Goal: Check status: Check status

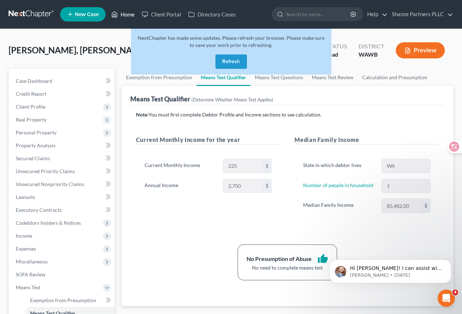
click at [127, 17] on link "Home" at bounding box center [123, 14] width 30 height 13
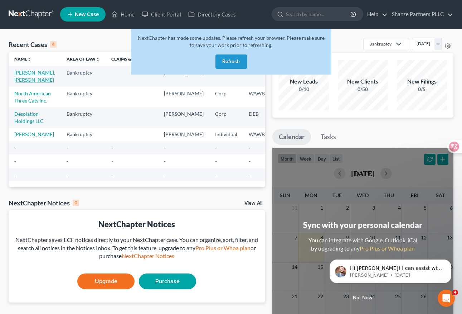
click at [29, 72] on link "[PERSON_NAME], [PERSON_NAME]" at bounding box center [34, 75] width 41 height 13
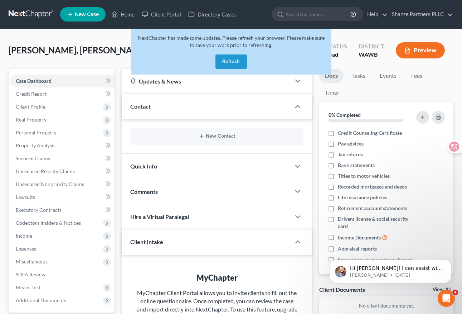
click at [238, 65] on button "Refresh" at bounding box center [232, 61] width 32 height 14
